Goal: Transaction & Acquisition: Purchase product/service

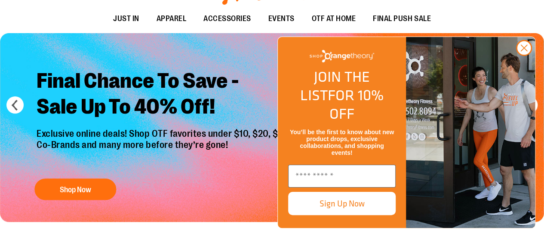
scroll to position [57, 0]
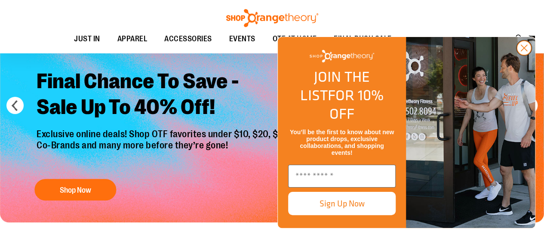
click at [528, 55] on circle "Close dialog" at bounding box center [524, 48] width 14 height 14
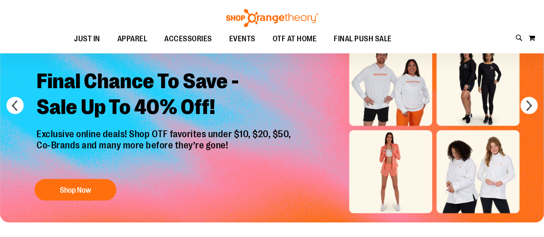
click at [464, 172] on img "Slide 1 of 6" at bounding box center [272, 128] width 544 height 189
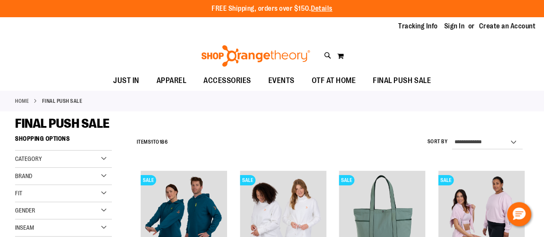
click at [481, 9] on div "FREE Shipping, orders over $150. Details To order the Spring Dri Tri event bund…" at bounding box center [272, 9] width 482 height 10
click at [272, 212] on img "product" at bounding box center [283, 214] width 86 height 86
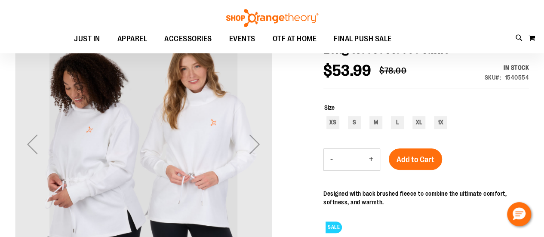
scroll to position [105, 0]
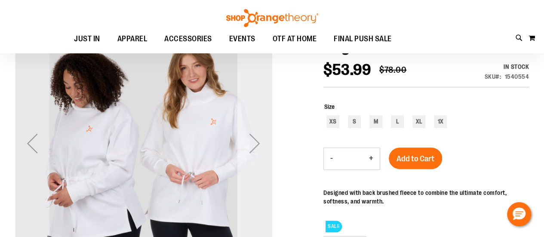
click at [254, 145] on div "Next" at bounding box center [254, 143] width 34 height 34
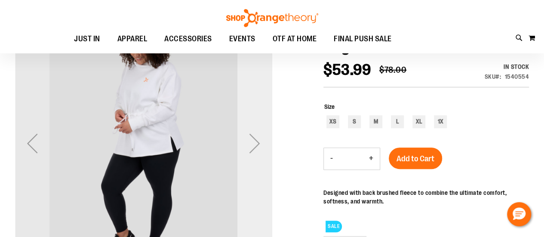
click at [254, 145] on div "Next" at bounding box center [254, 143] width 34 height 34
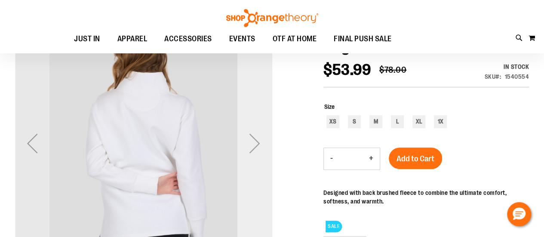
click at [254, 145] on div "Next" at bounding box center [254, 143] width 34 height 34
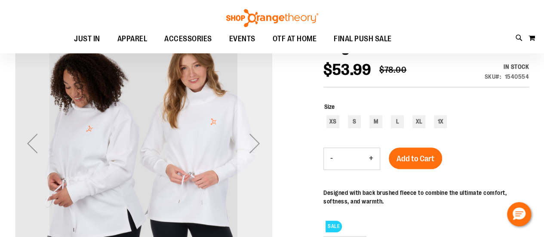
click at [254, 145] on div "Next" at bounding box center [254, 143] width 34 height 34
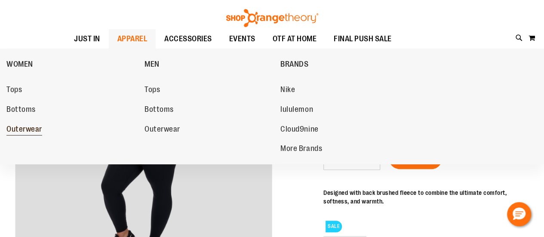
click at [20, 128] on span "Outerwear" at bounding box center [24, 130] width 36 height 11
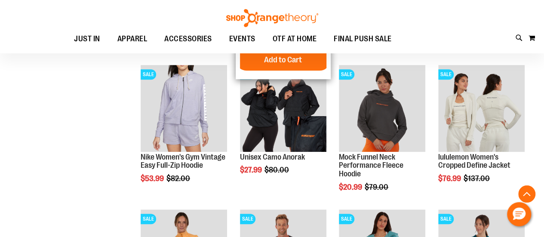
scroll to position [249, 0]
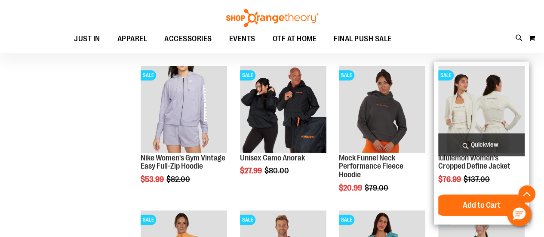
click at [465, 108] on img "product" at bounding box center [481, 109] width 86 height 86
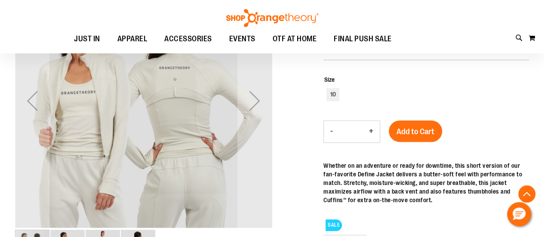
scroll to position [149, 0]
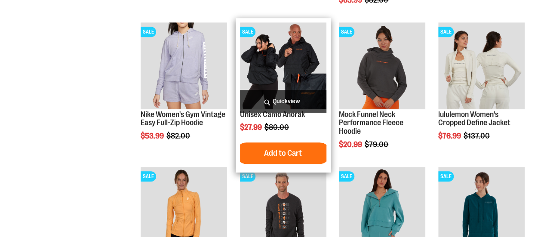
scroll to position [292, 0]
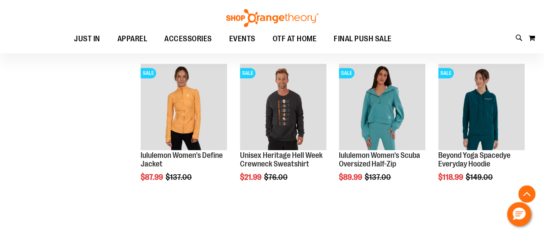
scroll to position [398, 0]
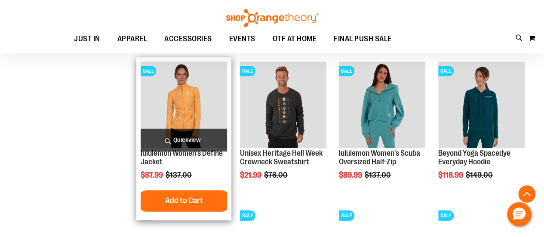
click at [165, 66] on img "product" at bounding box center [184, 104] width 86 height 86
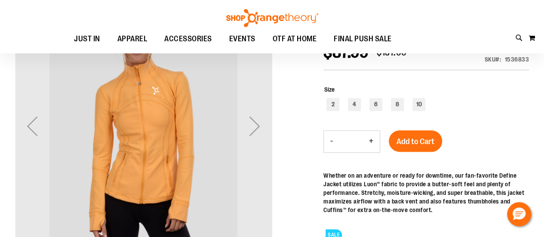
scroll to position [124, 0]
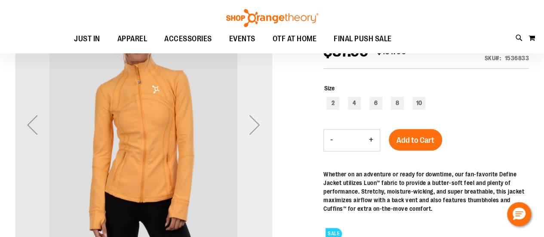
click at [254, 123] on div "Next" at bounding box center [254, 125] width 34 height 34
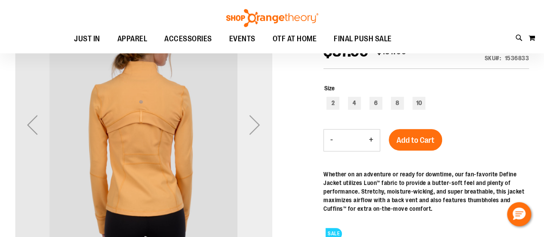
click at [254, 123] on div "Next" at bounding box center [254, 125] width 34 height 34
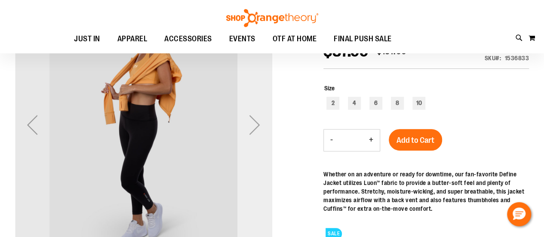
click at [254, 123] on div "Next" at bounding box center [254, 125] width 34 height 34
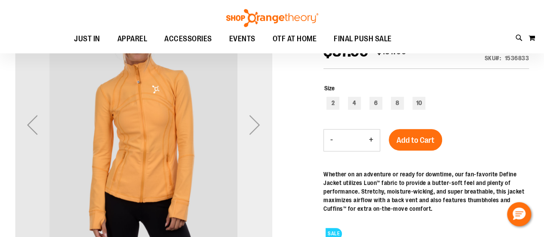
click at [254, 123] on div "Next" at bounding box center [254, 125] width 34 height 34
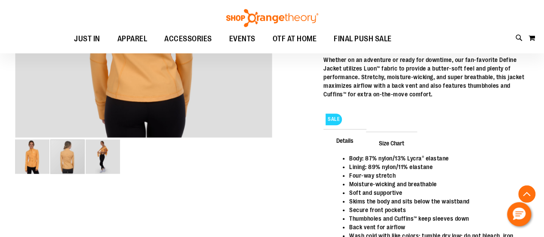
scroll to position [238, 0]
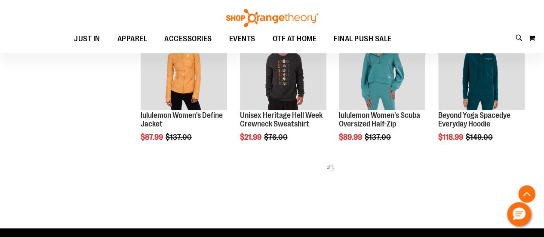
scroll to position [274, 0]
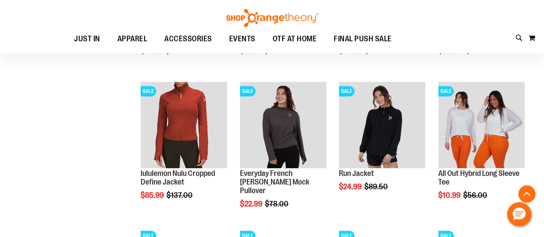
scroll to position [433, 0]
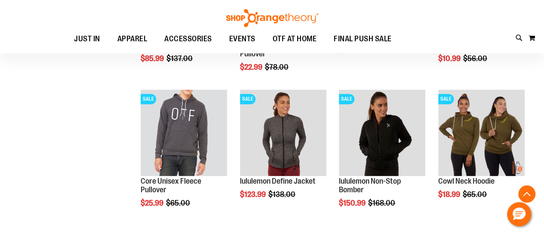
scroll to position [571, 0]
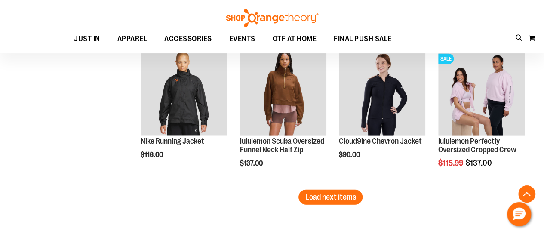
scroll to position [1184, 0]
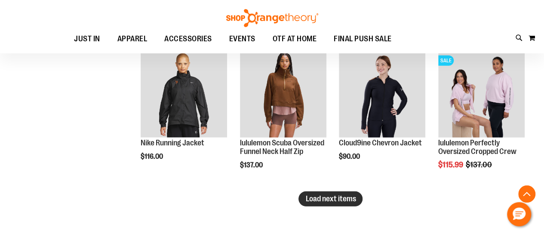
click at [322, 196] on span "Load next items" at bounding box center [330, 198] width 50 height 9
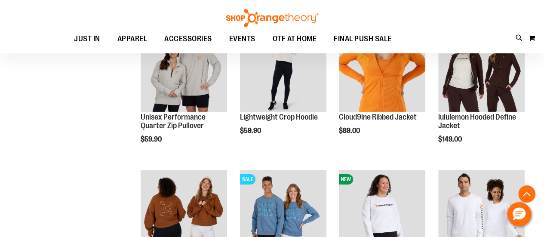
scroll to position [1356, 0]
